Goal: Share content: Share content

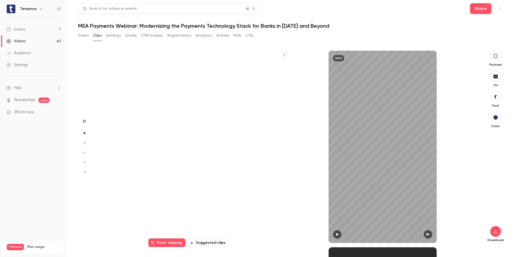
scroll to position [197, 0]
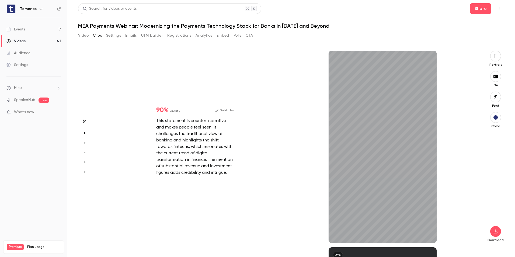
type input "*"
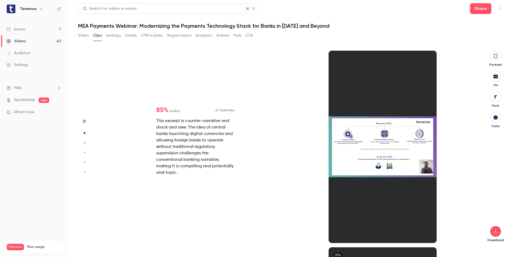
type input "*"
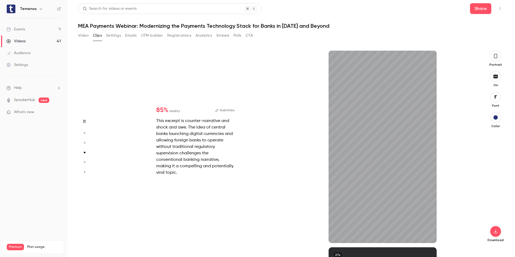
type input "*"
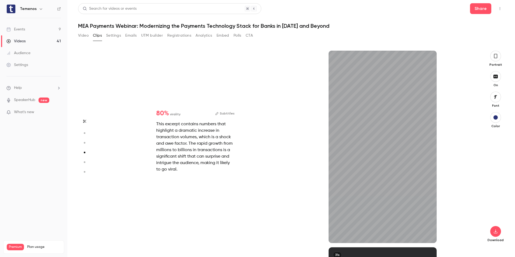
scroll to position [590, 0]
type input "****"
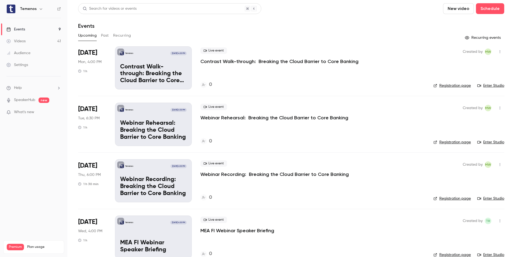
click at [25, 41] on div "Videos" at bounding box center [15, 41] width 19 height 5
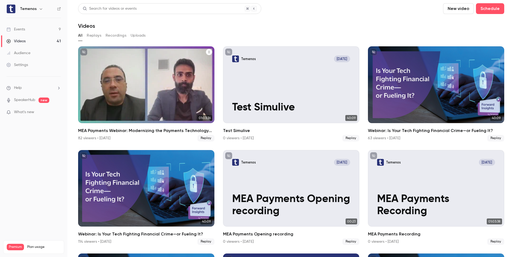
click at [171, 98] on div "MEA Payments Webinar: Modernizing the Payments Technology Stack for Banks in 20…" at bounding box center [146, 84] width 136 height 77
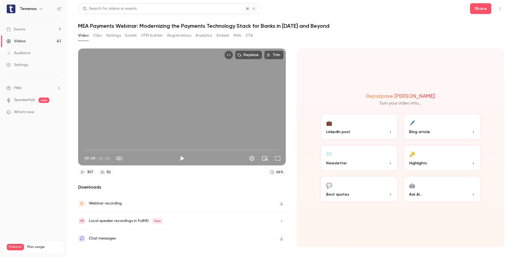
click at [102, 36] on button "Clips" at bounding box center [97, 35] width 9 height 9
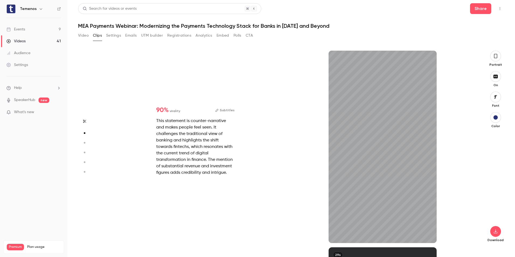
scroll to position [197, 0]
click at [228, 108] on button "Subtitles" at bounding box center [224, 110] width 19 height 6
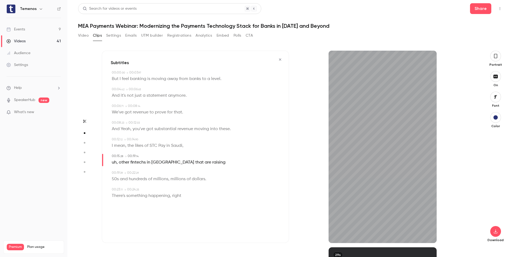
click at [283, 59] on button "button" at bounding box center [280, 59] width 9 height 9
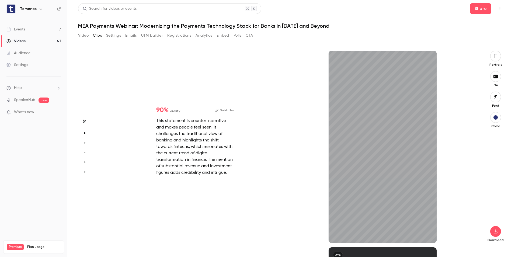
type input "*"
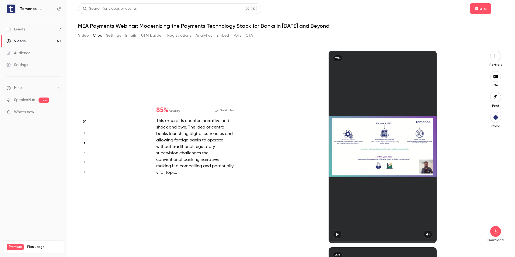
scroll to position [393, 0]
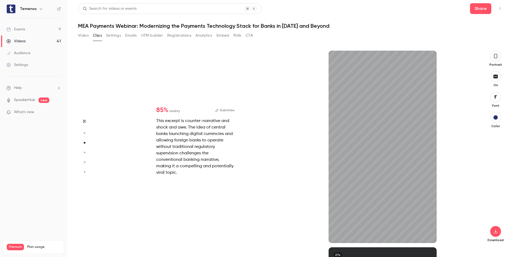
type input "*"
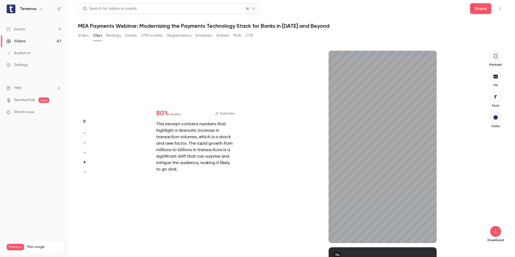
type input "*"
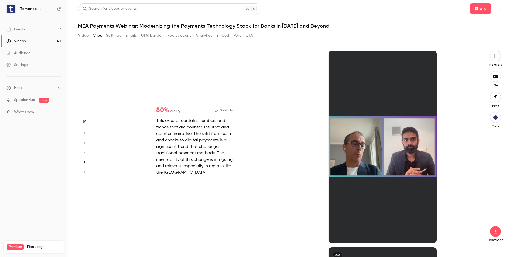
scroll to position [787, 0]
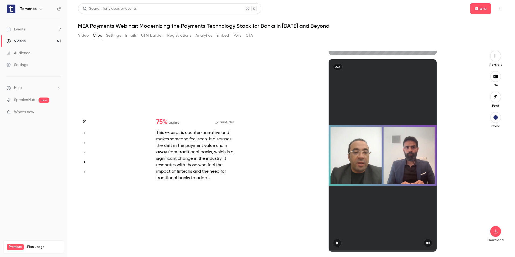
type input "*"
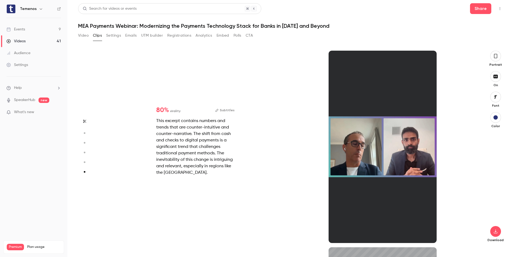
type input "*"
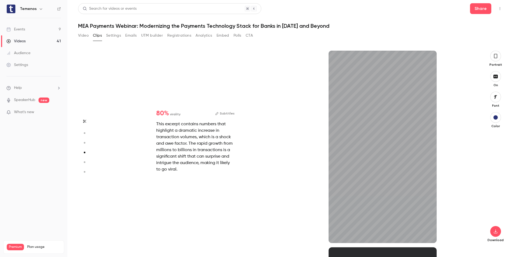
type input "****"
click at [18, 28] on div "Events" at bounding box center [15, 29] width 19 height 5
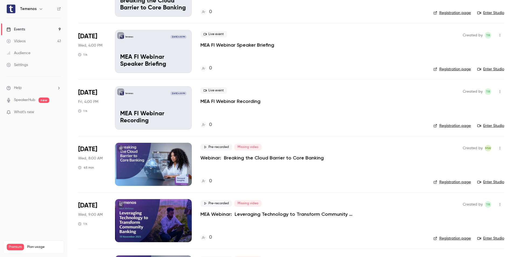
scroll to position [186, 0]
click at [423, 57] on li "[DATE] Wed, 4:00 PM 1 h Temenos [DATE] 4:00 PM MEA FI Webinar Speaker Briefing …" at bounding box center [291, 51] width 426 height 56
click at [20, 41] on div "Videos" at bounding box center [15, 41] width 19 height 5
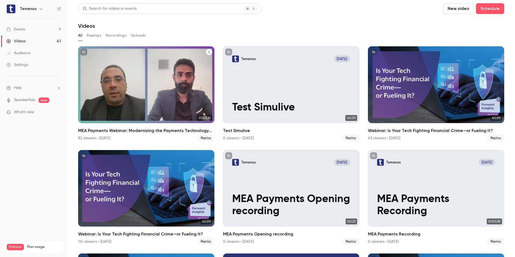
click at [183, 83] on div "MEA Payments Webinar: Modernizing the Payments Technology Stack for Banks in 20…" at bounding box center [146, 84] width 136 height 77
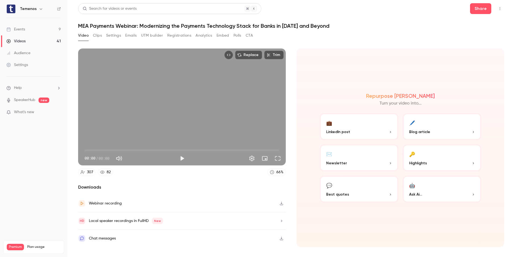
click at [96, 37] on button "Clips" at bounding box center [97, 35] width 9 height 9
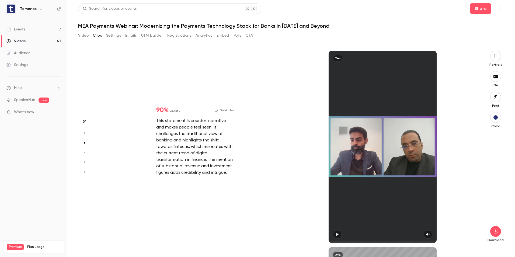
type input "*"
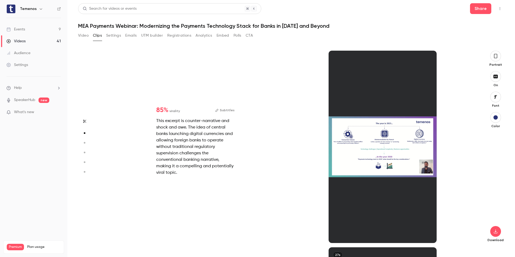
type input "*"
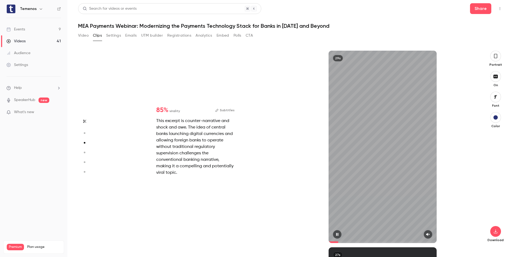
type input "*"
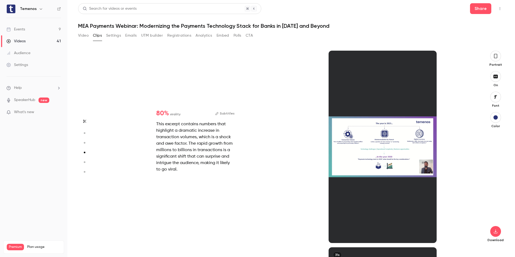
scroll to position [590, 0]
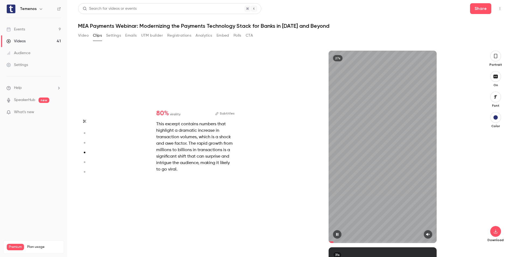
type input "*"
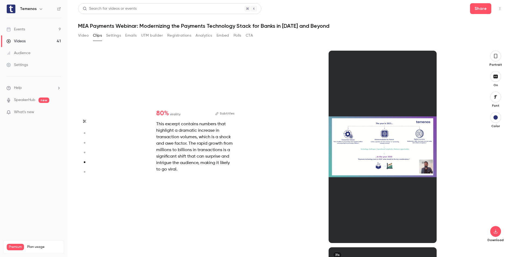
scroll to position [787, 0]
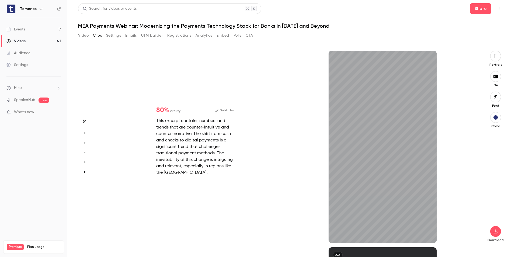
type input "*"
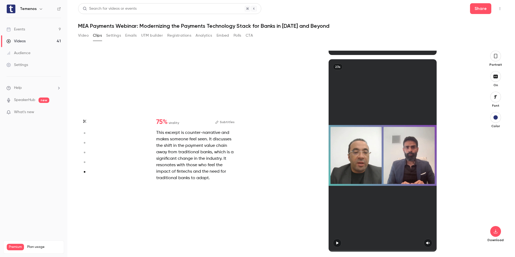
scroll to position [975, 0]
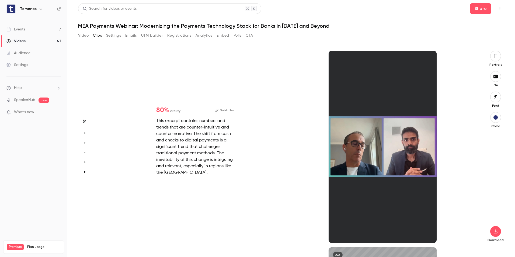
type input "*"
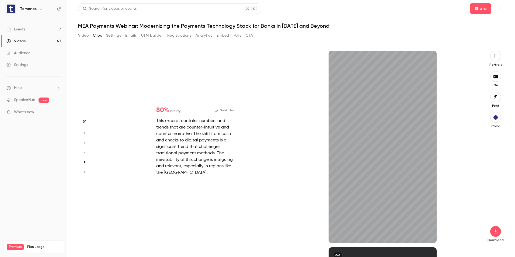
type input "****"
click at [81, 38] on button "Video" at bounding box center [83, 35] width 11 height 9
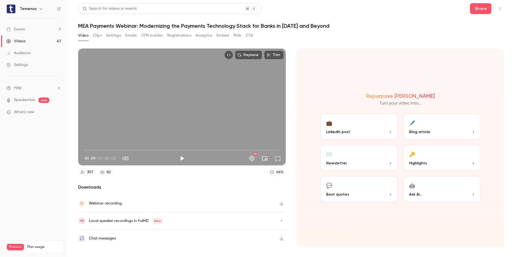
click at [453, 156] on button "🔑 Highlights" at bounding box center [442, 157] width 79 height 27
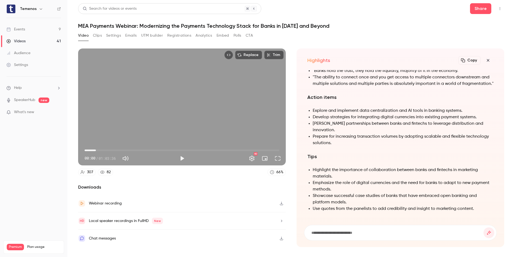
drag, startPoint x: 87, startPoint y: 150, endPoint x: 100, endPoint y: 150, distance: 13.2
click at [97, 150] on span "03:41" at bounding box center [96, 151] width 2 height 2
type input "*****"
click at [128, 161] on button "Mute" at bounding box center [125, 158] width 11 height 11
type input "*"
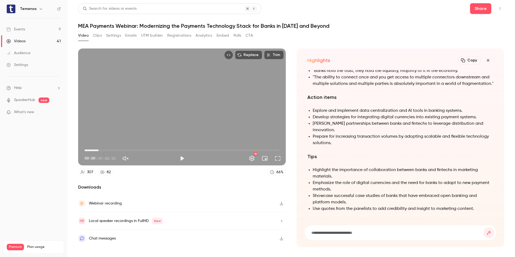
click at [185, 157] on button "Play" at bounding box center [182, 158] width 11 height 11
click at [182, 157] on button "Pause" at bounding box center [182, 158] width 11 height 11
click at [182, 159] on button "Play" at bounding box center [182, 158] width 11 height 11
drag, startPoint x: 95, startPoint y: 151, endPoint x: 78, endPoint y: 151, distance: 17.0
click at [78, 151] on div "00:00 04:34 / 01:03:36 HD" at bounding box center [182, 154] width 208 height 23
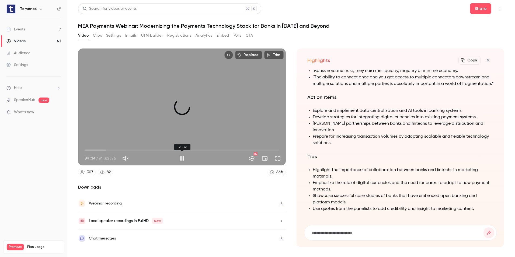
click at [181, 157] on button "Pause" at bounding box center [182, 158] width 11 height 11
click at [180, 163] on button "Play" at bounding box center [182, 158] width 11 height 11
click at [183, 161] on button "Pause" at bounding box center [182, 158] width 11 height 11
click at [181, 160] on button "Play" at bounding box center [182, 158] width 11 height 11
type input "***"
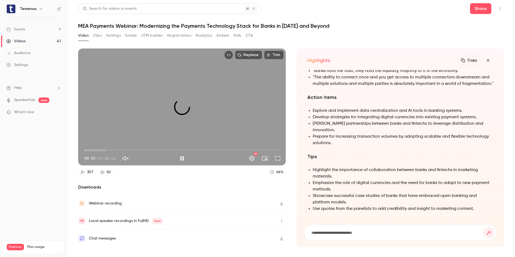
click at [26, 30] on link "Events 9" at bounding box center [33, 29] width 67 height 12
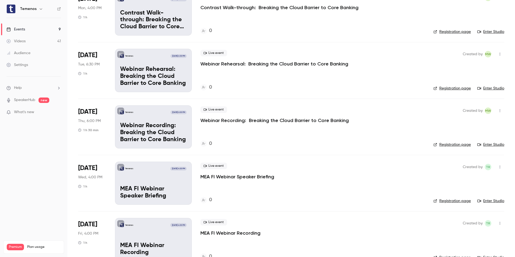
scroll to position [108, 0]
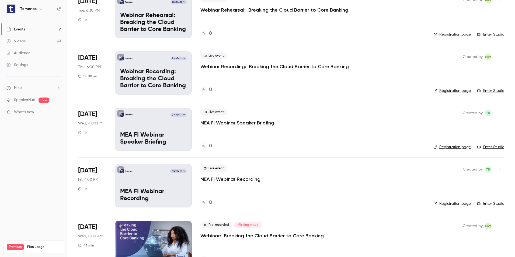
click at [485, 146] on link "Enter Studio" at bounding box center [490, 146] width 27 height 5
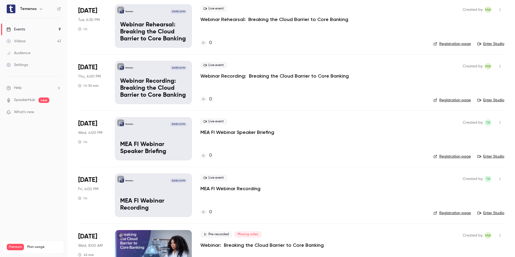
scroll to position [81, 0]
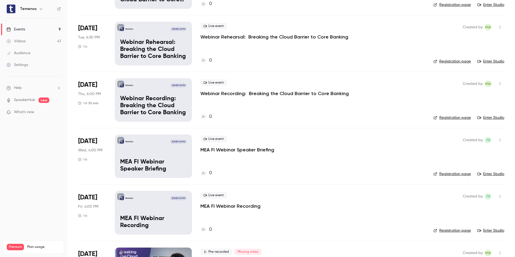
click at [21, 40] on div "Videos" at bounding box center [15, 41] width 19 height 5
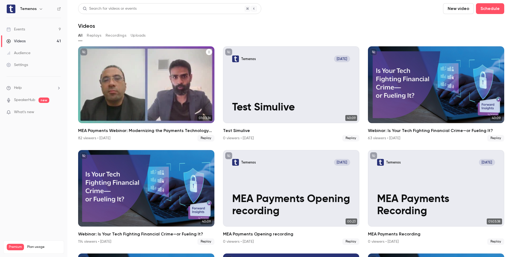
click at [144, 89] on div "MEA Payments Webinar: Modernizing the Payments Technology Stack for Banks in 20…" at bounding box center [146, 84] width 136 height 77
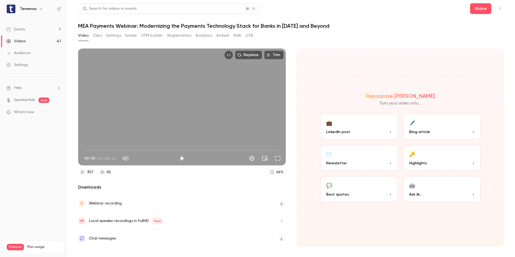
click at [437, 164] on p "Highlights" at bounding box center [442, 163] width 66 height 6
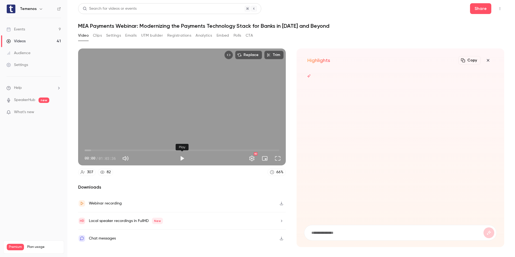
click at [181, 160] on button "Play" at bounding box center [182, 158] width 11 height 11
type input "***"
click at [131, 161] on button "Mute" at bounding box center [125, 158] width 11 height 11
type input "*"
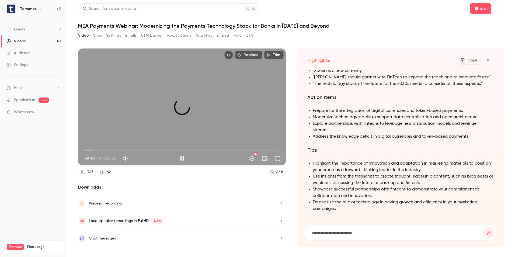
click at [487, 59] on icon "button" at bounding box center [488, 60] width 6 height 4
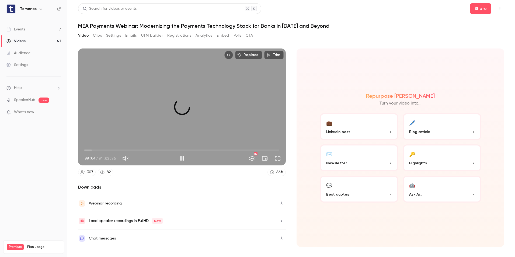
click at [362, 193] on p "Best quotes" at bounding box center [359, 195] width 66 height 6
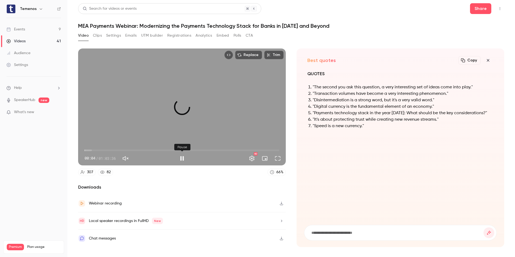
click at [181, 158] on button "Pause" at bounding box center [182, 158] width 11 height 11
click at [450, 131] on div "QUOTES "The second you ask this question, a very interesting set of ideas come …" at bounding box center [400, 103] width 186 height 66
type input "***"
click at [492, 61] on button "button" at bounding box center [488, 60] width 11 height 11
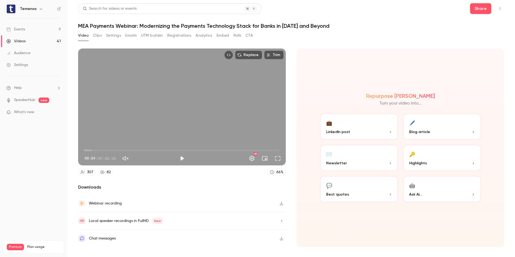
click at [437, 193] on p "Ask Ai..." at bounding box center [442, 195] width 66 height 6
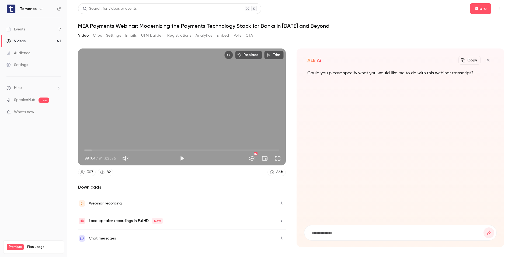
click at [365, 228] on form at bounding box center [400, 232] width 192 height 15
click at [330, 231] on input at bounding box center [397, 233] width 173 height 6
type input "**********"
type input "***"
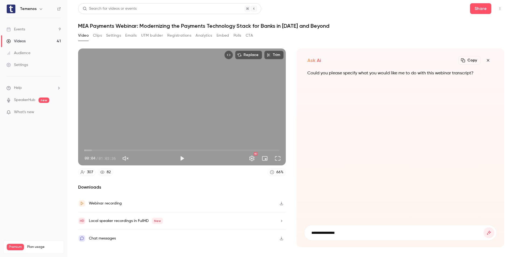
click at [352, 234] on input "**********" at bounding box center [397, 233] width 173 height 6
type input "**********"
drag, startPoint x: 374, startPoint y: 232, endPoint x: 307, endPoint y: 233, distance: 67.4
click at [307, 233] on form "**********" at bounding box center [400, 232] width 192 height 15
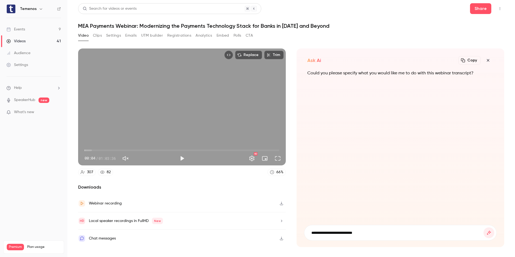
click at [382, 230] on input "**********" at bounding box center [397, 233] width 173 height 6
type input "***"
type input "**********"
click at [101, 38] on button "Clips" at bounding box center [97, 35] width 9 height 9
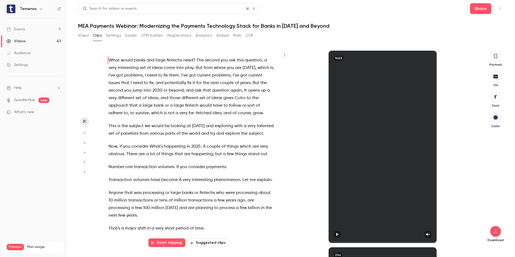
click at [78, 34] on main "Search for videos or events Share MEA Payments Webinar: Modernizing the Payment…" at bounding box center [291, 128] width 448 height 257
click at [79, 35] on button "Video" at bounding box center [83, 35] width 11 height 9
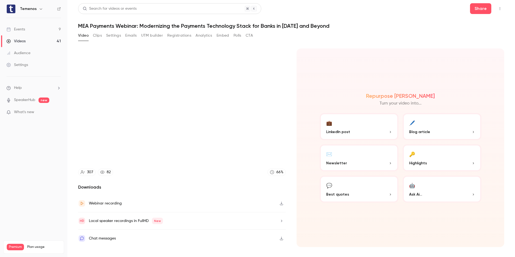
click at [425, 158] on button "🔑 Highlights" at bounding box center [442, 157] width 79 height 27
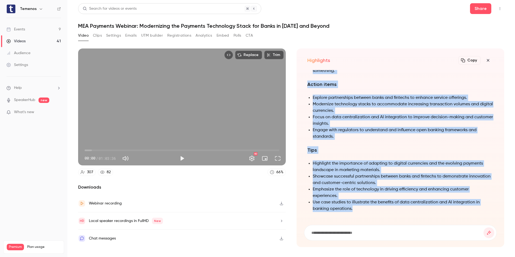
drag, startPoint x: 307, startPoint y: 73, endPoint x: 367, endPoint y: 208, distance: 147.5
click at [367, 208] on div "Summary The transcript discusses the evolving landscape of banking and fintech,…" at bounding box center [400, 50] width 186 height 335
copy div "Summary The transcript discusses the evolving landscape of banking and fintech,…"
click at [491, 62] on icon "button" at bounding box center [488, 60] width 6 height 4
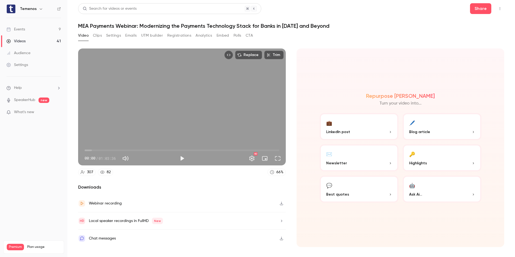
click at [360, 125] on button "💼 LinkedIn post" at bounding box center [359, 126] width 79 height 27
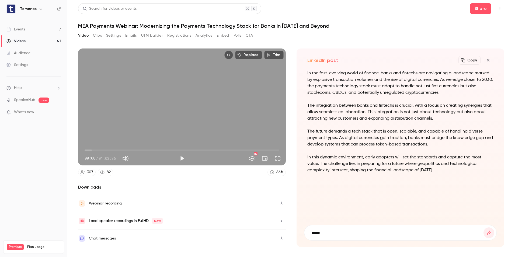
click at [363, 235] on input "******" at bounding box center [397, 233] width 173 height 6
click at [335, 233] on input "******" at bounding box center [397, 233] width 173 height 6
click at [328, 234] on input "******" at bounding box center [397, 233] width 173 height 6
click at [317, 233] on input "******" at bounding box center [397, 233] width 173 height 6
type input "*"
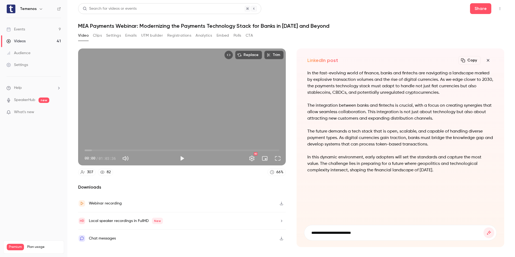
type input "**********"
click at [484, 227] on button "submit" at bounding box center [489, 232] width 11 height 11
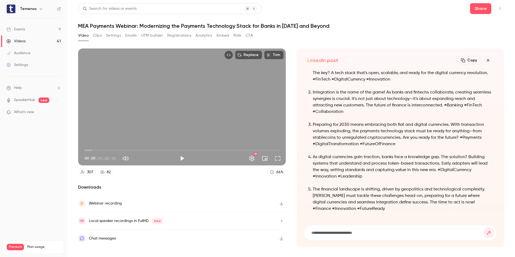
scroll to position [-13, 0]
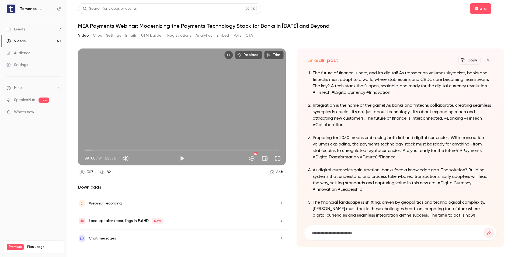
drag, startPoint x: 373, startPoint y: 107, endPoint x: 386, endPoint y: 98, distance: 15.7
click at [373, 107] on p "Integration is the name of the game! As banks and fintechs collaborate, creatin…" at bounding box center [403, 115] width 181 height 26
drag, startPoint x: 396, startPoint y: 94, endPoint x: 322, endPoint y: 82, distance: 74.8
click at [322, 82] on p "The future of finance is here, and it's digital! As transaction volumes skyrock…" at bounding box center [403, 83] width 181 height 26
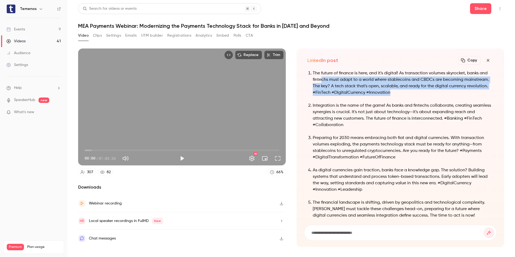
click at [390, 96] on p "The future of finance is here, and it's digital! As transaction volumes skyrock…" at bounding box center [403, 83] width 181 height 26
drag, startPoint x: 393, startPoint y: 92, endPoint x: 313, endPoint y: 72, distance: 82.1
click at [313, 72] on p "The future of finance is here, and it's digital! As transaction volumes skyrock…" at bounding box center [403, 83] width 181 height 26
copy p "The future of finance is here, and it's digital! As transaction volumes skyrock…"
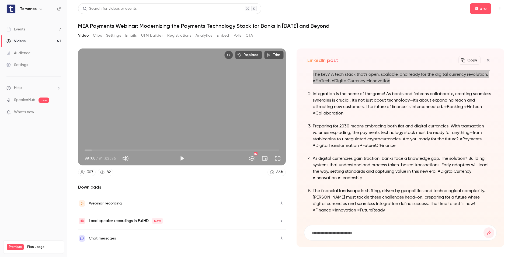
scroll to position [0, 0]
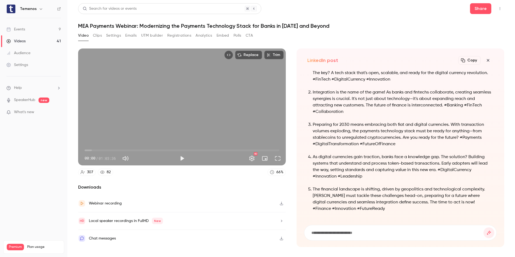
click at [374, 234] on input at bounding box center [397, 233] width 173 height 6
type input "**********"
click at [484, 227] on button "submit" at bounding box center [489, 232] width 11 height 11
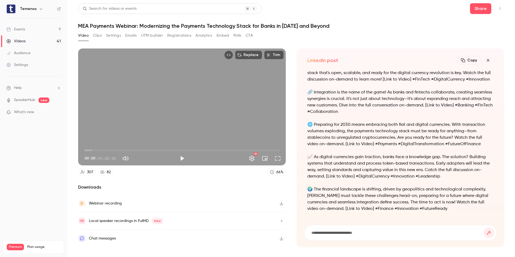
scroll to position [-20, 0]
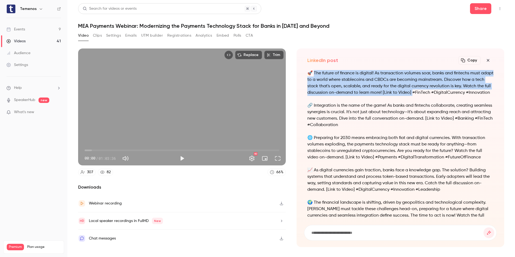
drag, startPoint x: 315, startPoint y: 72, endPoint x: 426, endPoint y: 94, distance: 113.3
click at [426, 94] on p "🚀 The future of finance is digital! As transaction volumes soar, banks and fint…" at bounding box center [400, 83] width 186 height 26
copy p "he future of finance is digital! As transaction volumes soar, banks and fintech…"
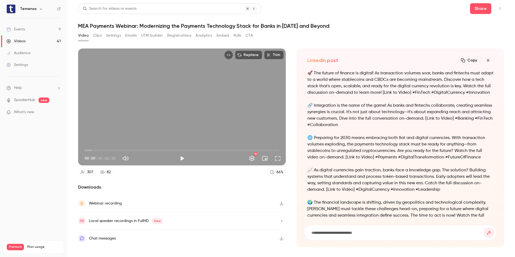
drag, startPoint x: 351, startPoint y: 104, endPoint x: 327, endPoint y: 110, distance: 24.4
click at [351, 104] on div "🚀 The future of finance is digital! As transaction volumes soar, banks and fint…" at bounding box center [400, 151] width 186 height 162
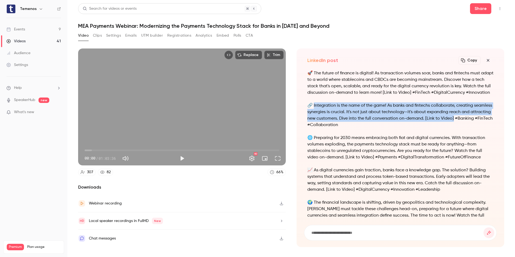
drag, startPoint x: 314, startPoint y: 110, endPoint x: 478, endPoint y: 126, distance: 165.1
click at [478, 126] on p "🔗 Integration is the name of the game! As banks and fintechs collaborate, creat…" at bounding box center [400, 115] width 186 height 26
copy p "ntegration is the name of the game! As banks and fintechs collaborate, creating…"
click at [398, 154] on p "🌐 Preparing for 2030 means embracing both fiat and digital currencies. With tra…" at bounding box center [400, 148] width 186 height 26
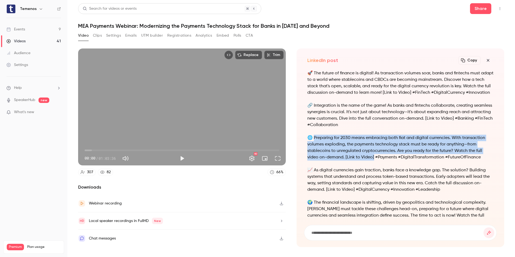
drag, startPoint x: 314, startPoint y: 144, endPoint x: 373, endPoint y: 166, distance: 63.2
click at [373, 161] on p "🌐 Preparing for 2030 means embracing both fiat and digital currencies. With tra…" at bounding box center [400, 148] width 186 height 26
copy p "reparing for 2030 means embracing both fiat and digital currencies. With transa…"
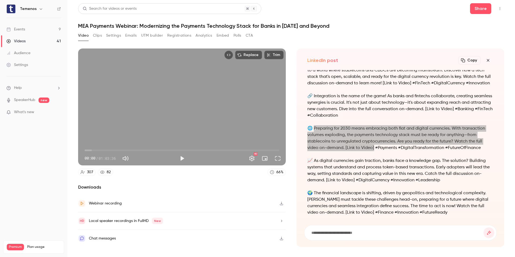
scroll to position [0, 0]
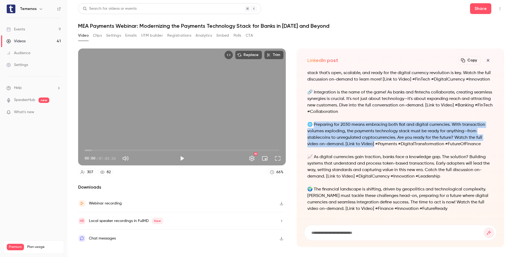
drag, startPoint x: 325, startPoint y: 167, endPoint x: 323, endPoint y: 162, distance: 4.7
click at [325, 167] on p "📈 As digital currencies gain traction, banks face a knowledge gap. The solution…" at bounding box center [400, 167] width 186 height 26
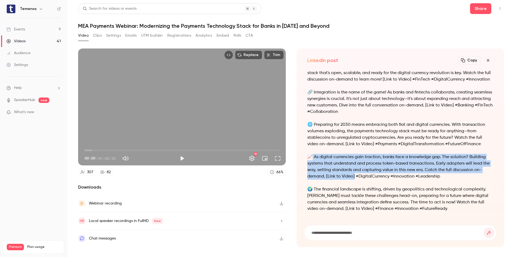
drag, startPoint x: 317, startPoint y: 157, endPoint x: 354, endPoint y: 177, distance: 41.7
click at [354, 177] on p "📈 As digital currencies gain traction, banks face a knowledge gap. The solution…" at bounding box center [400, 167] width 186 height 26
copy p "As digital currencies gain traction, banks face a knowledge gap. The solution? …"
click at [341, 209] on p "🌍 The financial landscape is shifting, driven by geopolitics and technological …" at bounding box center [400, 199] width 186 height 26
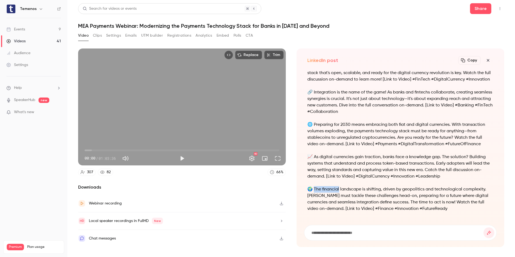
drag, startPoint x: 314, startPoint y: 187, endPoint x: 340, endPoint y: 192, distance: 26.3
click at [340, 192] on p "🌍 The financial landscape is shifting, driven by geopolitics and technological …" at bounding box center [400, 199] width 186 height 26
drag, startPoint x: 340, startPoint y: 192, endPoint x: 335, endPoint y: 204, distance: 13.4
click at [335, 204] on p "🌍 The financial landscape is shifting, driven by geopolitics and technological …" at bounding box center [400, 199] width 186 height 26
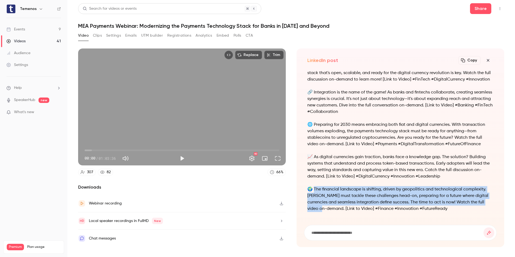
drag, startPoint x: 316, startPoint y: 191, endPoint x: 323, endPoint y: 210, distance: 20.7
click at [323, 210] on p "🌍 The financial landscape is shifting, driven by geopolitics and technological …" at bounding box center [400, 199] width 186 height 26
copy p "he financial landscape is shifting, driven by geopolitics and technological com…"
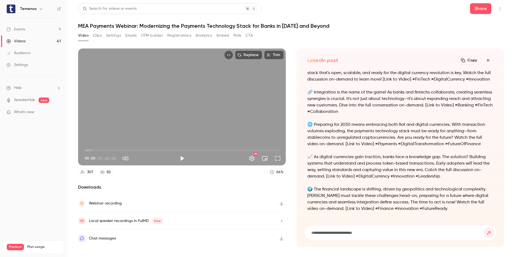
click at [398, 23] on h1 "MEA Payments Webinar: Modernizing the Payments Technology Stack for Banks in [D…" at bounding box center [291, 26] width 426 height 6
click at [492, 58] on button "button" at bounding box center [488, 60] width 11 height 11
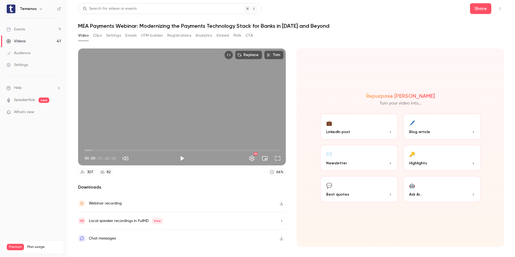
click at [351, 194] on p "Best quotes" at bounding box center [359, 195] width 66 height 6
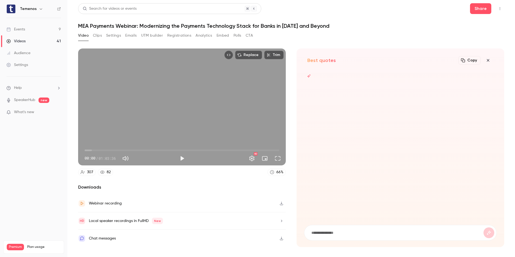
click at [489, 60] on icon "button" at bounding box center [488, 60] width 6 height 4
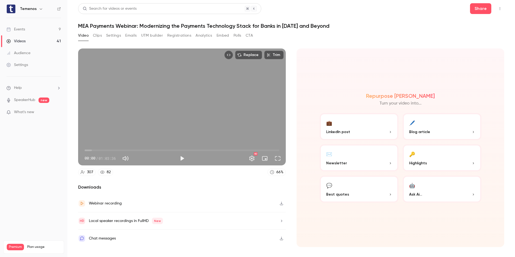
click at [444, 37] on div "Video Clips Settings Emails UTM builder Registrations Analytics Embed Polls CTA" at bounding box center [291, 36] width 426 height 11
drag, startPoint x: 101, startPoint y: 38, endPoint x: 109, endPoint y: 46, distance: 11.8
click at [101, 38] on button "Clips" at bounding box center [97, 35] width 9 height 9
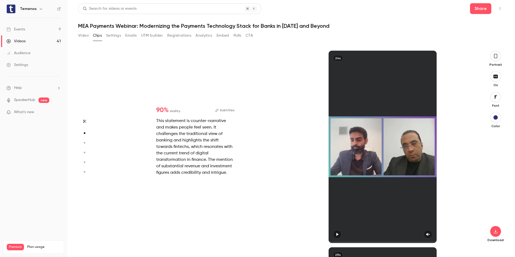
scroll to position [393, 0]
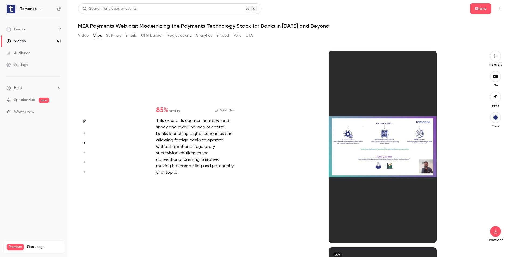
click at [176, 110] on span "virality" at bounding box center [174, 111] width 11 height 5
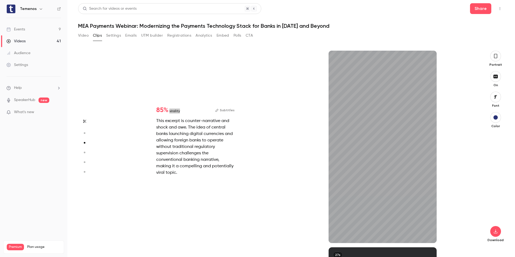
type input "****"
click at [74, 35] on main "Search for videos or events Share MEA Payments Webinar: Modernizing the Payment…" at bounding box center [291, 128] width 448 height 257
click at [79, 35] on button "Video" at bounding box center [83, 35] width 11 height 9
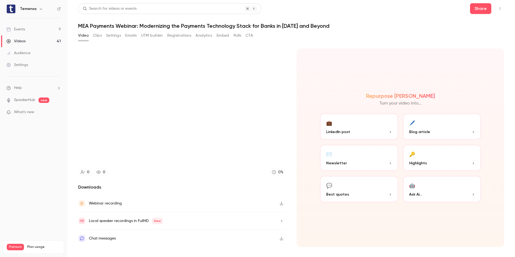
click at [349, 186] on button "💬 Best quotes" at bounding box center [359, 189] width 79 height 27
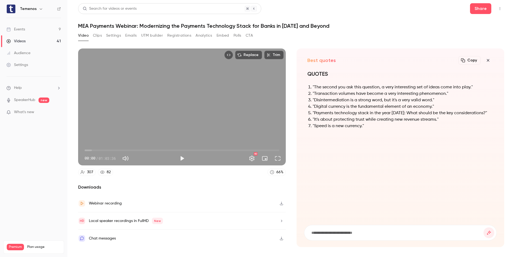
click at [514, 103] on main "Search for videos or events Share MEA Payments Webinar: Modernizing the Payment…" at bounding box center [291, 128] width 448 height 257
click at [363, 69] on div "Best quotes Copy Turn your video into... QUOTES "The second you ask this questi…" at bounding box center [401, 148] width 208 height 199
drag, startPoint x: 361, startPoint y: 126, endPoint x: 308, endPoint y: 93, distance: 62.2
click at [308, 93] on ol ""The second you ask this question, a very interesting set of ideas come into pl…" at bounding box center [400, 106] width 186 height 45
drag, startPoint x: 308, startPoint y: 93, endPoint x: 318, endPoint y: 92, distance: 10.6
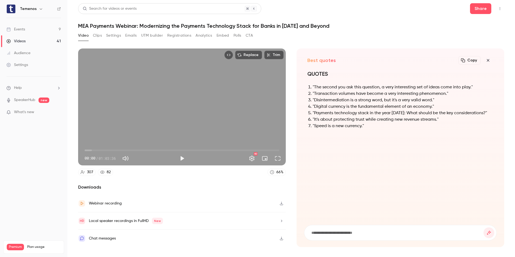
click at [318, 92] on li ""Transaction volumes have become a very interesting phenomenon."" at bounding box center [403, 94] width 181 height 6
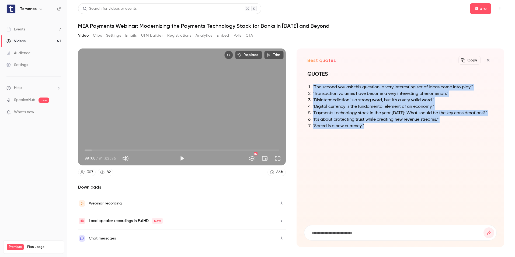
drag, startPoint x: 313, startPoint y: 87, endPoint x: 376, endPoint y: 132, distance: 77.2
click at [376, 132] on div "QUOTES "The second you ask this question, a very interesting set of ideas come …" at bounding box center [400, 103] width 186 height 66
copy ol ""The second you ask this question, a very interesting set of ideas come into pl…"
